Goal: Navigation & Orientation: Find specific page/section

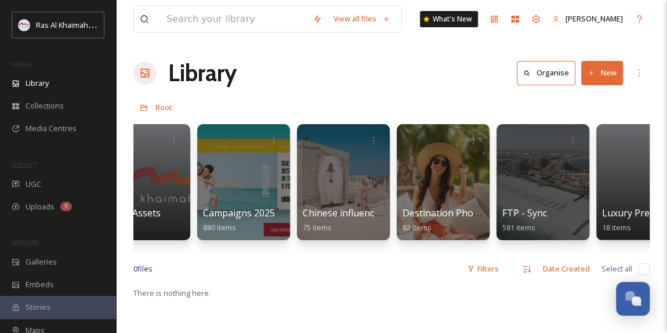
scroll to position [0, 1541]
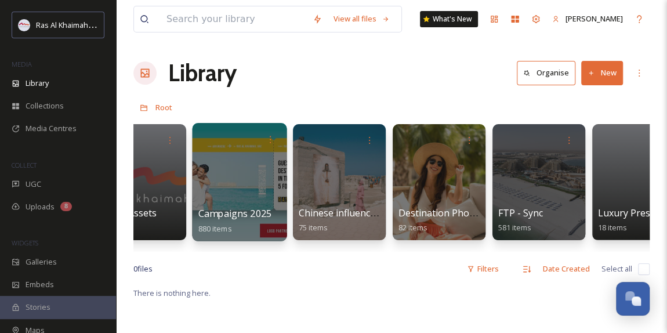
click at [256, 173] on div at bounding box center [239, 182] width 95 height 118
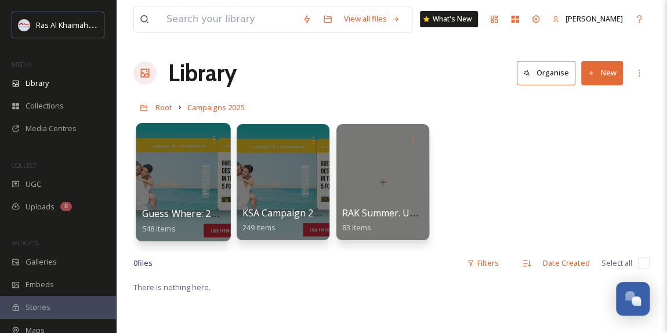
click at [197, 179] on div at bounding box center [183, 182] width 95 height 118
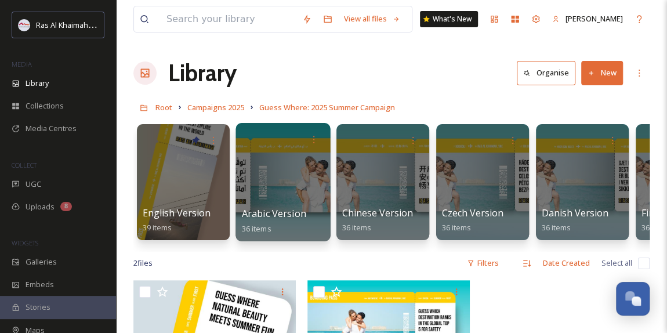
click at [286, 201] on div at bounding box center [283, 182] width 95 height 118
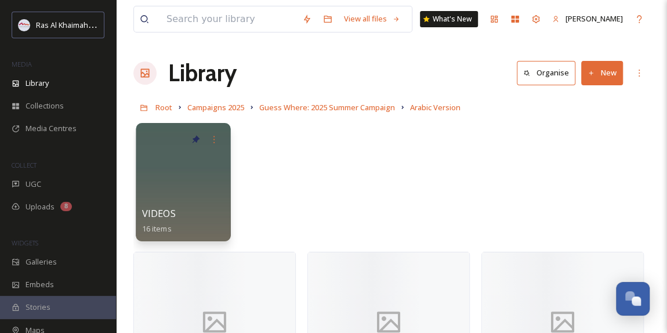
click at [194, 187] on div at bounding box center [183, 182] width 95 height 118
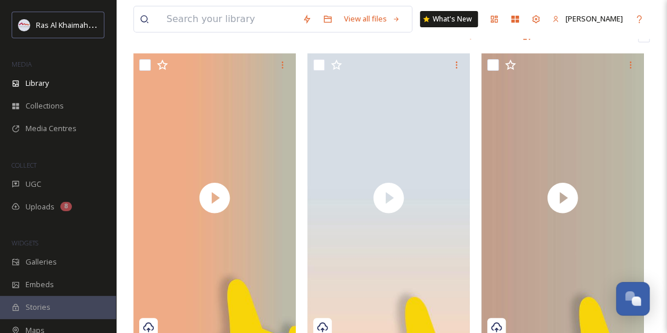
scroll to position [158, 0]
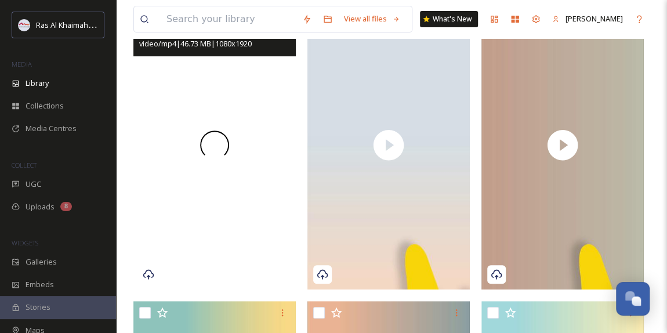
click at [221, 144] on span at bounding box center [214, 145] width 35 height 35
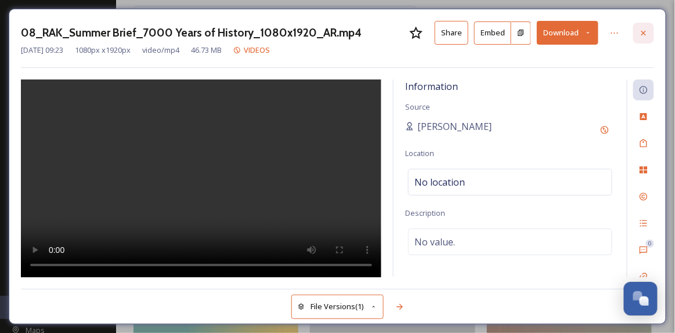
click at [644, 34] on icon at bounding box center [643, 32] width 9 height 9
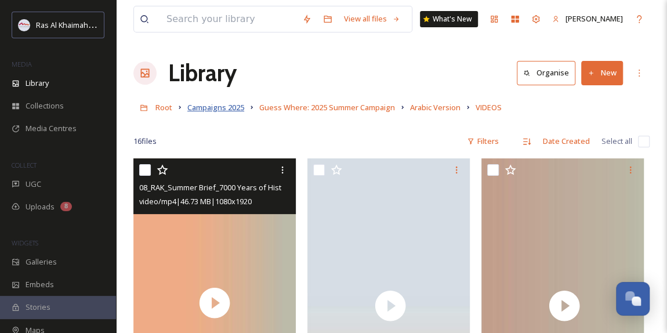
click at [226, 109] on span "Campaigns 2025" at bounding box center [215, 107] width 57 height 10
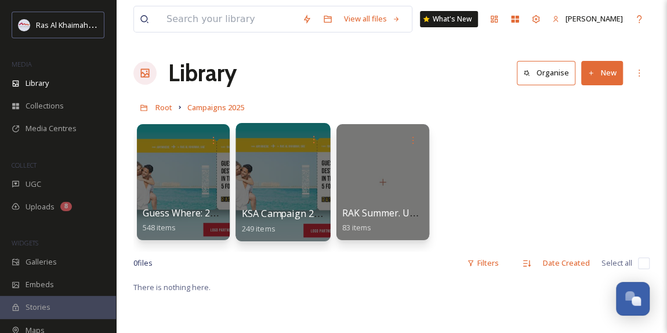
click at [308, 179] on div at bounding box center [283, 182] width 95 height 118
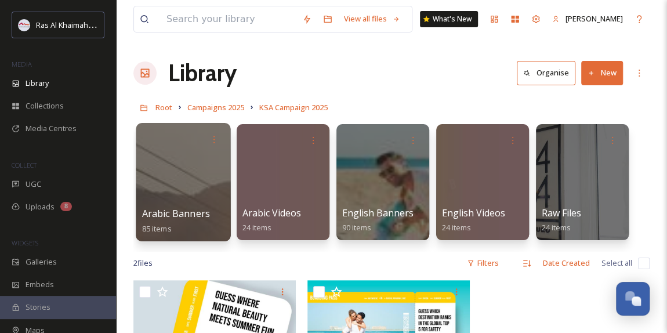
click at [178, 182] on div at bounding box center [183, 182] width 95 height 118
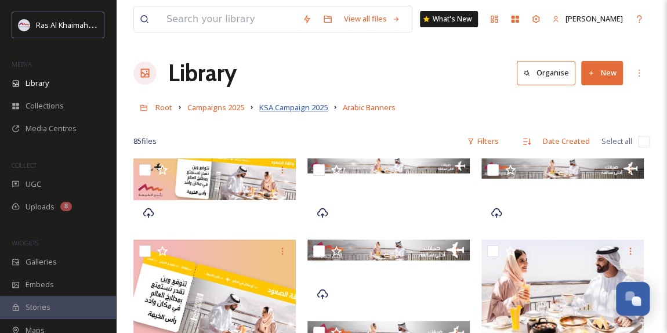
click at [302, 106] on span "KSA Campaign 2025" at bounding box center [293, 107] width 68 height 10
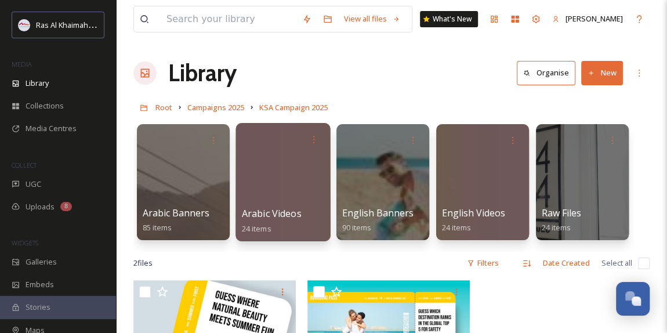
click at [283, 194] on div at bounding box center [283, 182] width 95 height 118
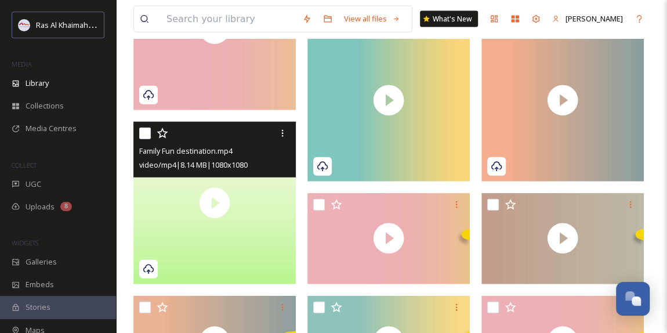
scroll to position [1418, 0]
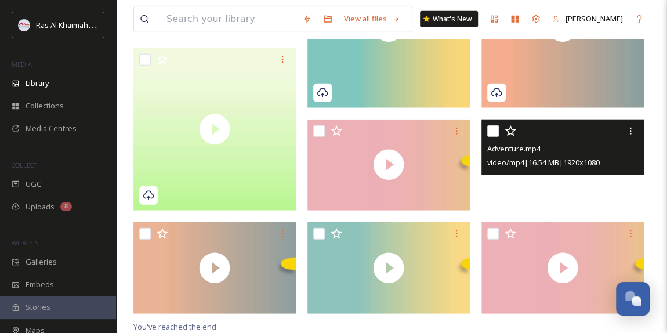
click at [561, 176] on span at bounding box center [563, 164] width 35 height 35
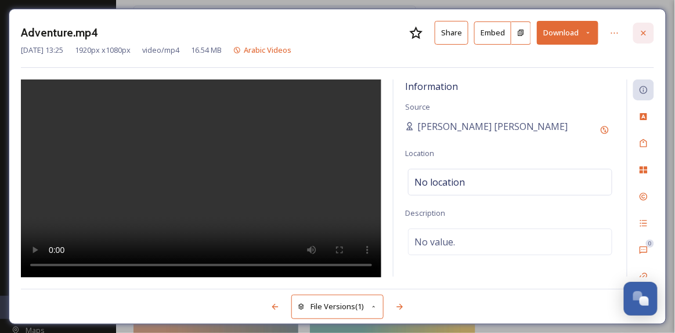
click at [648, 33] on icon at bounding box center [643, 32] width 9 height 9
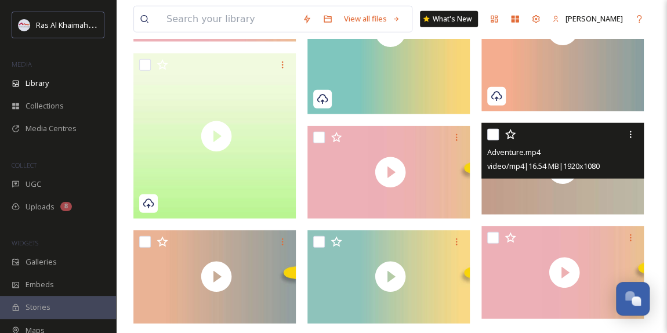
scroll to position [1445, 0]
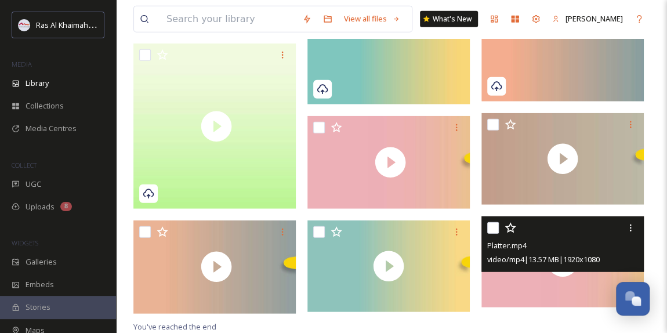
click at [511, 270] on div "Platter.mp4 video/mp4 | 13.57 MB | 1920 x 1080" at bounding box center [563, 244] width 163 height 56
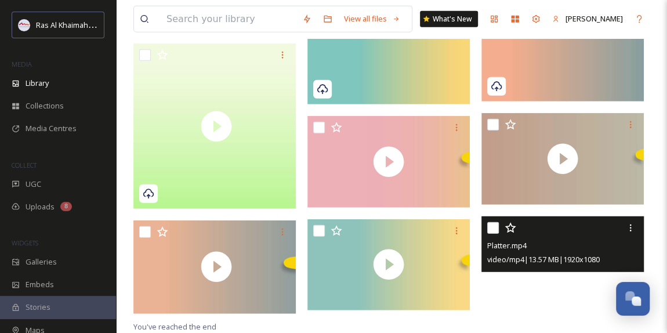
click at [559, 288] on video "Platter.mp4" at bounding box center [563, 262] width 163 height 92
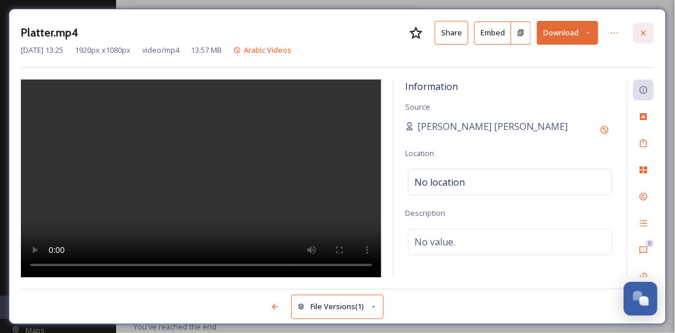
click at [645, 28] on icon at bounding box center [643, 32] width 9 height 9
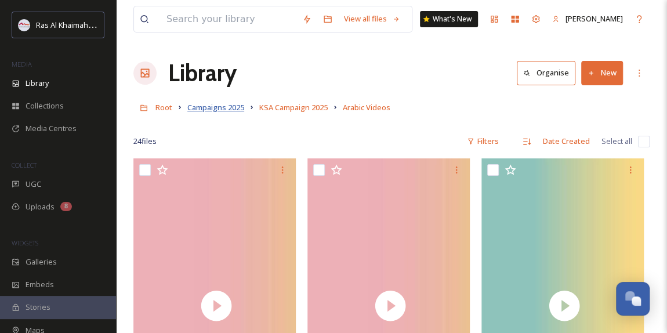
click at [230, 107] on span "Campaigns 2025" at bounding box center [215, 107] width 57 height 10
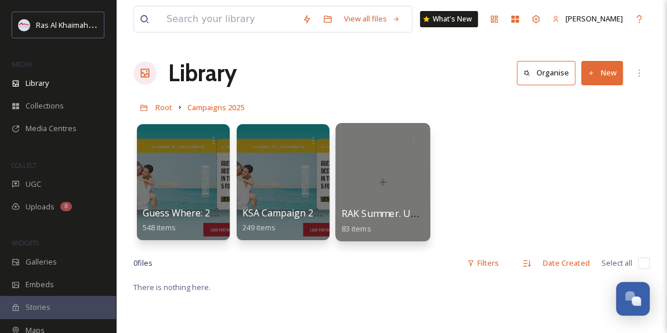
click at [385, 197] on div at bounding box center [382, 182] width 95 height 118
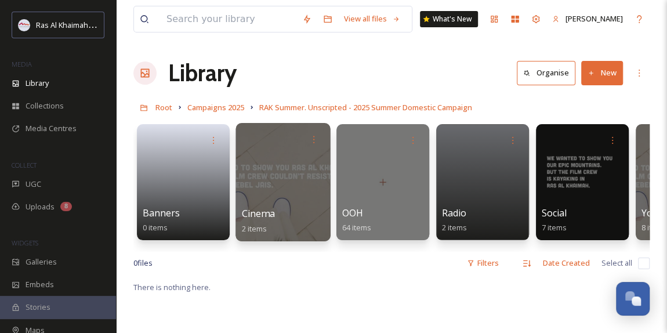
click at [293, 202] on div at bounding box center [283, 182] width 95 height 118
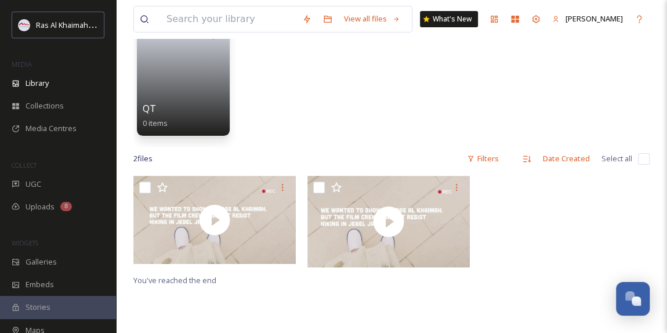
scroll to position [105, 0]
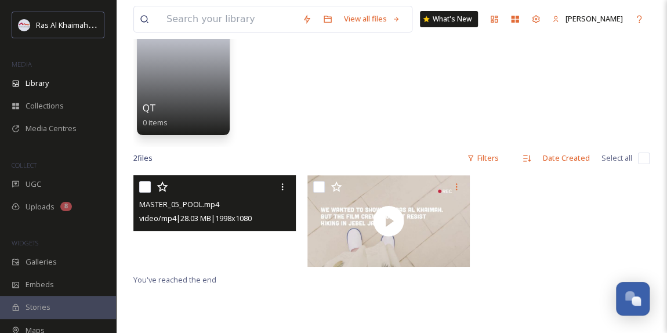
click at [212, 250] on div at bounding box center [214, 219] width 163 height 88
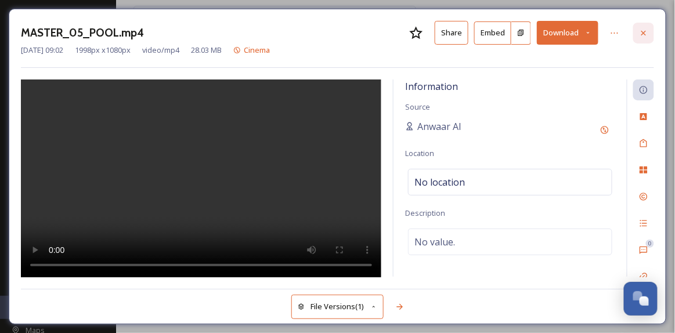
click at [642, 33] on icon at bounding box center [643, 32] width 9 height 9
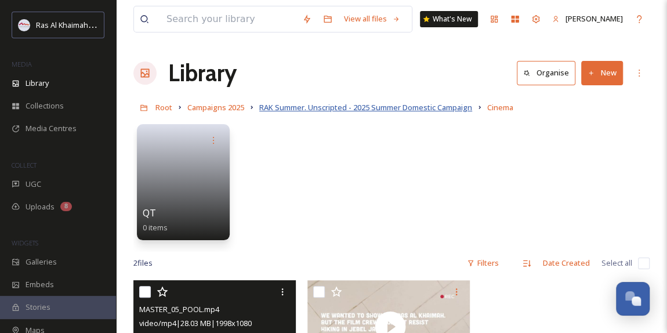
click at [411, 108] on span "RAK Summer. Unscripted - 2025 Summer Domestic Campaign" at bounding box center [365, 107] width 213 height 10
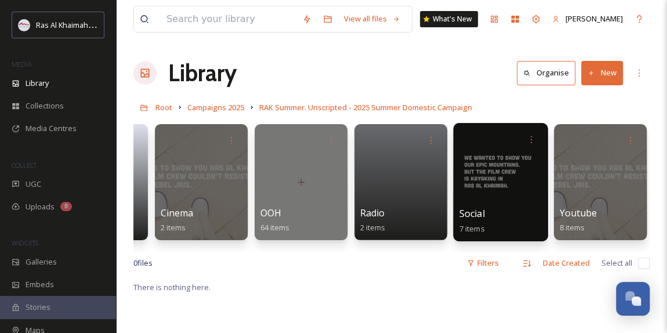
scroll to position [0, 81]
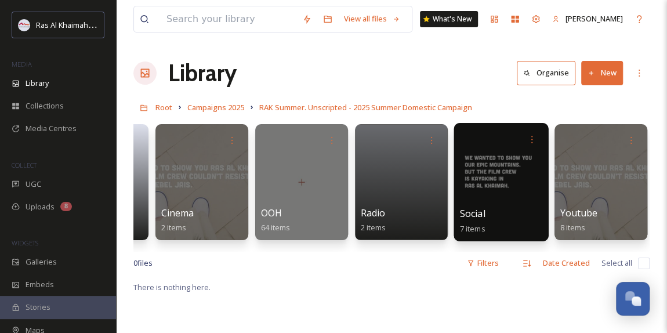
click at [504, 191] on div at bounding box center [501, 182] width 95 height 118
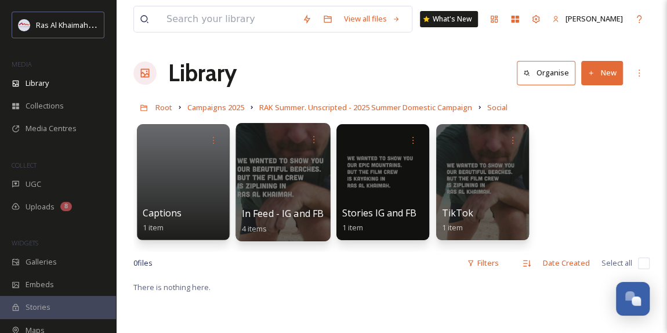
click at [298, 178] on div at bounding box center [283, 182] width 95 height 118
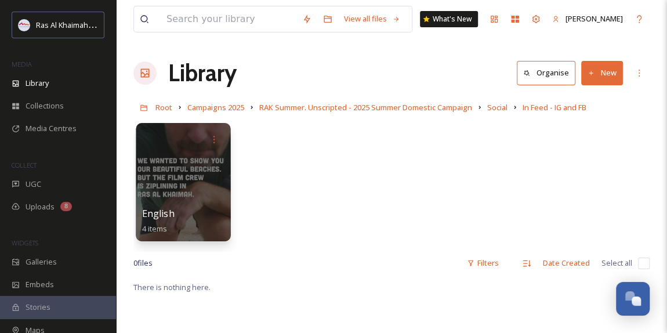
click at [167, 188] on div at bounding box center [183, 182] width 95 height 118
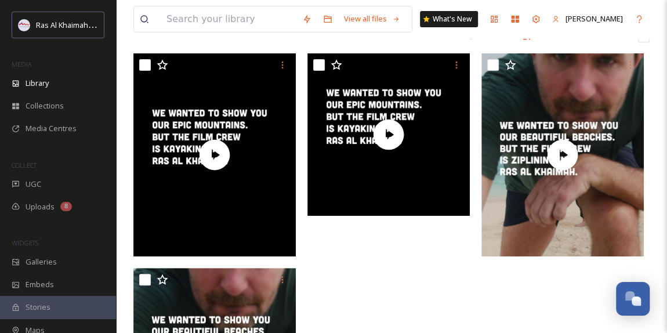
scroll to position [105, 0]
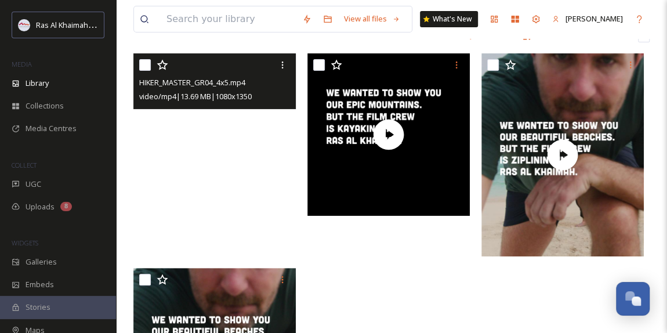
click at [187, 181] on video "HIKER_MASTER_GR04_4x5.mp4" at bounding box center [214, 154] width 163 height 203
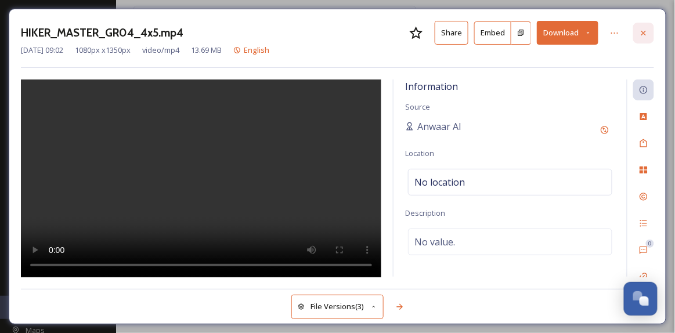
click at [642, 34] on icon at bounding box center [643, 32] width 9 height 9
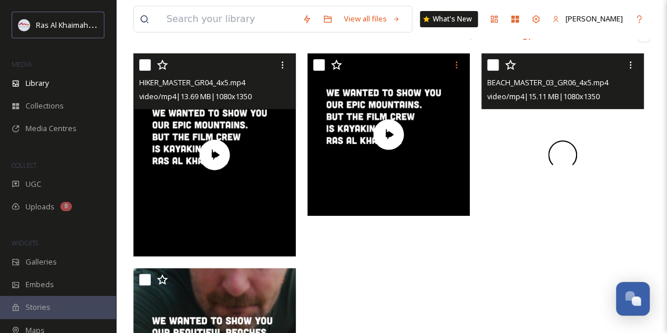
click at [582, 187] on div at bounding box center [563, 154] width 163 height 203
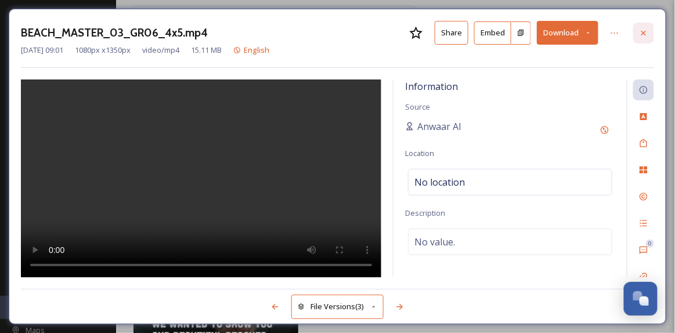
click at [649, 35] on div at bounding box center [643, 33] width 21 height 21
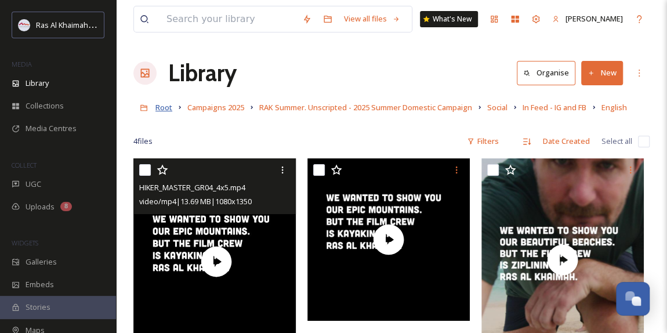
click at [163, 109] on span "Root" at bounding box center [164, 107] width 17 height 10
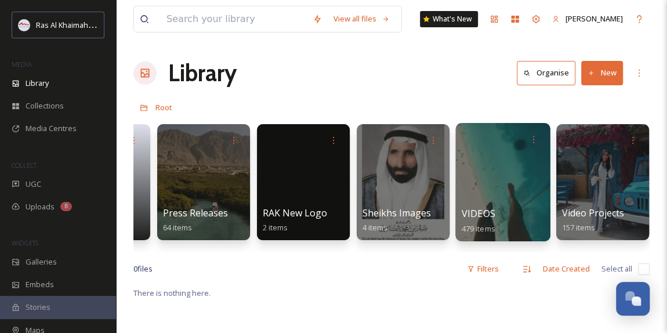
scroll to position [0, 2244]
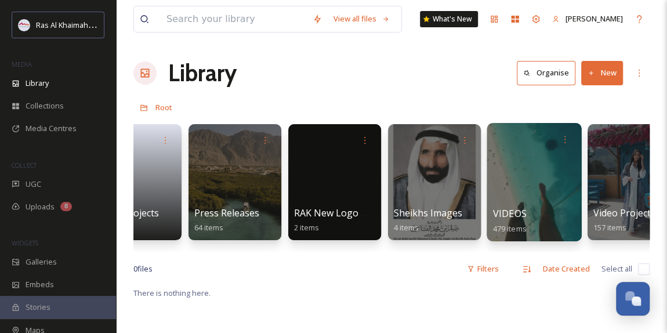
click at [526, 193] on div at bounding box center [534, 182] width 95 height 118
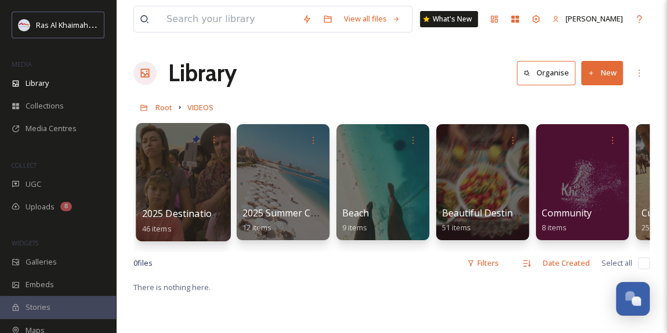
click at [199, 176] on div at bounding box center [183, 182] width 95 height 118
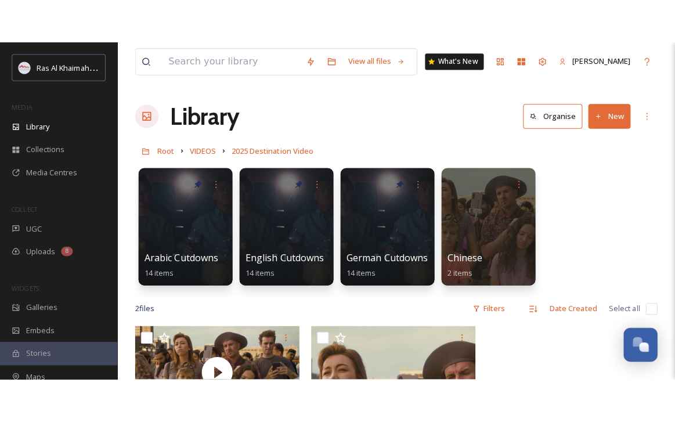
scroll to position [105, 0]
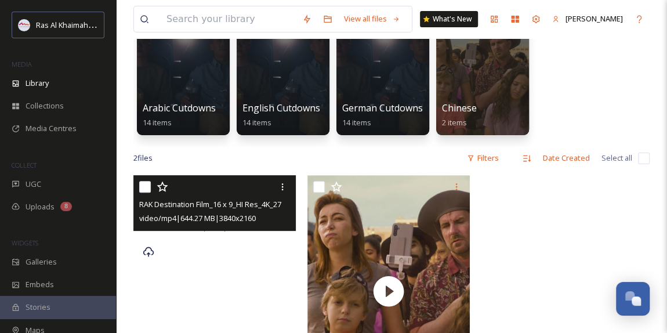
click at [222, 241] on div at bounding box center [214, 221] width 163 height 92
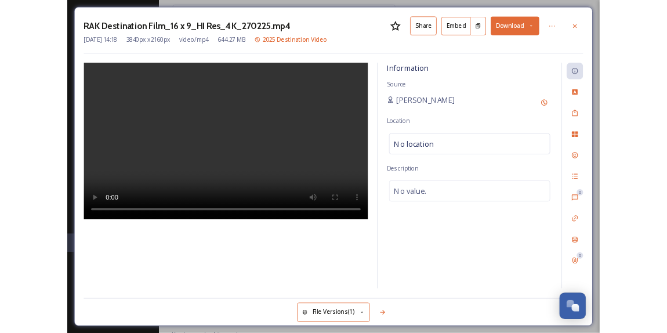
scroll to position [367, 0]
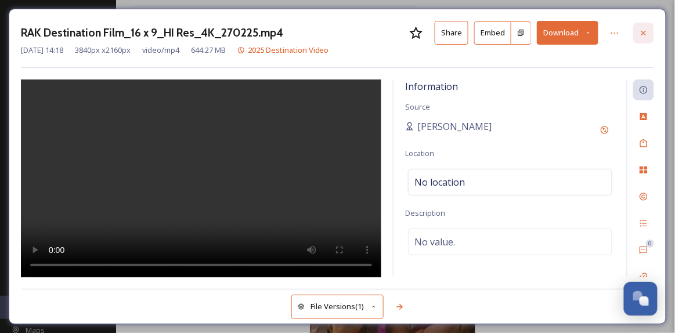
click at [645, 34] on icon at bounding box center [643, 32] width 9 height 9
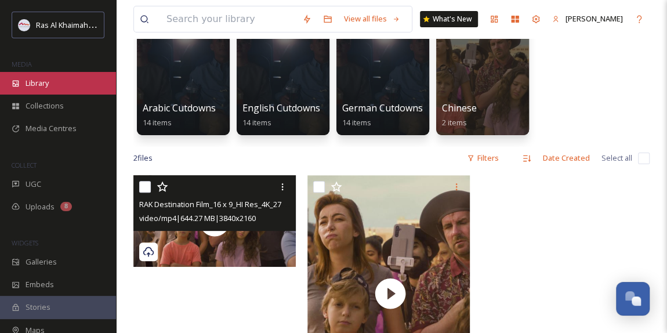
click at [44, 83] on span "Library" at bounding box center [37, 83] width 23 height 11
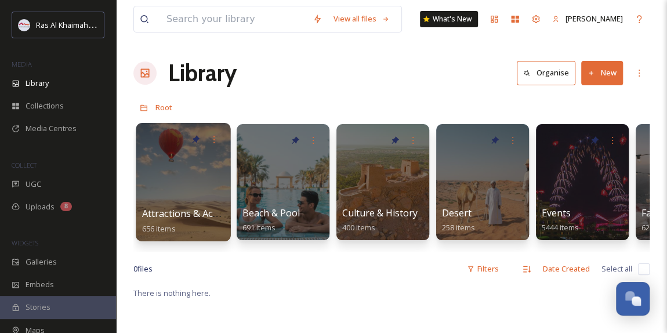
click at [193, 194] on div at bounding box center [183, 182] width 95 height 118
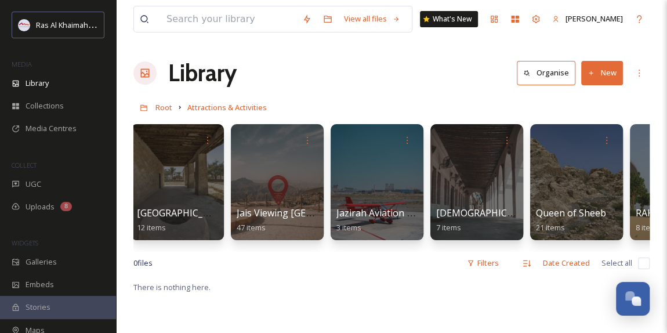
scroll to position [0, 1006]
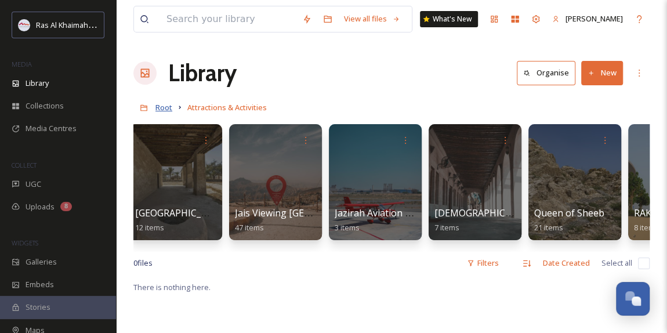
click at [170, 107] on span "Root" at bounding box center [164, 107] width 17 height 10
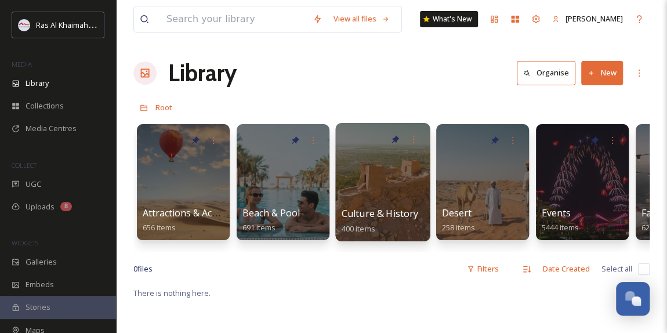
click at [398, 172] on div at bounding box center [382, 182] width 95 height 118
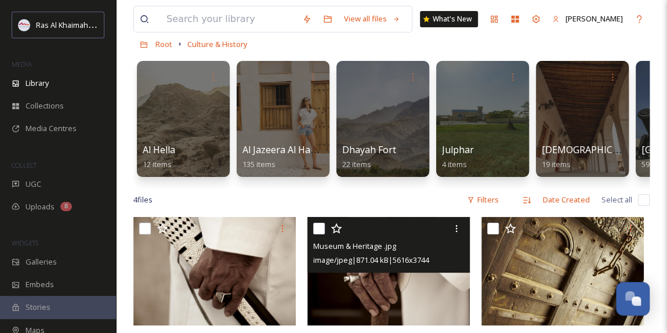
scroll to position [211, 0]
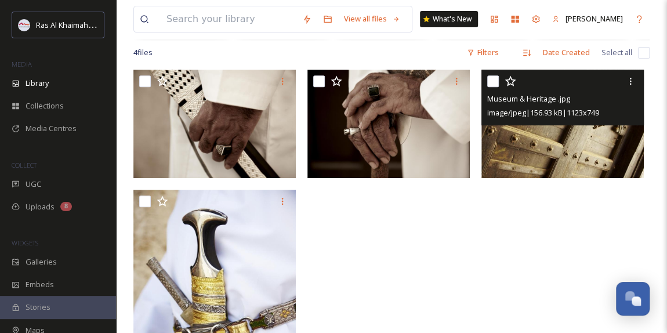
click at [582, 156] on img at bounding box center [563, 124] width 163 height 109
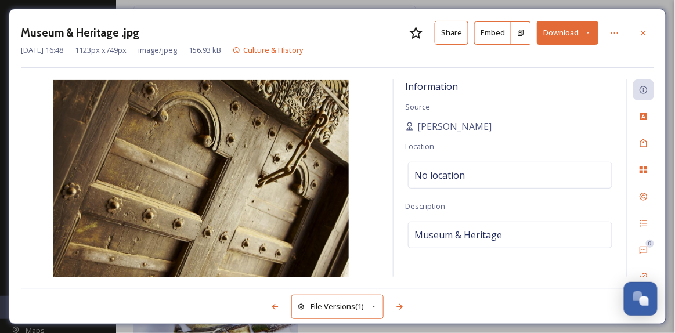
click at [590, 34] on icon at bounding box center [588, 33] width 8 height 8
click at [647, 34] on icon at bounding box center [643, 32] width 9 height 9
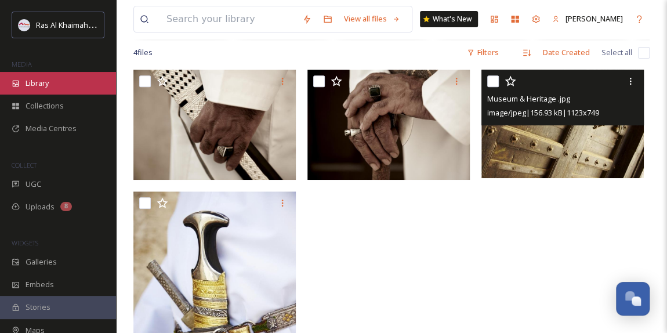
click at [46, 78] on span "Library" at bounding box center [37, 83] width 23 height 11
